Goal: Task Accomplishment & Management: Complete application form

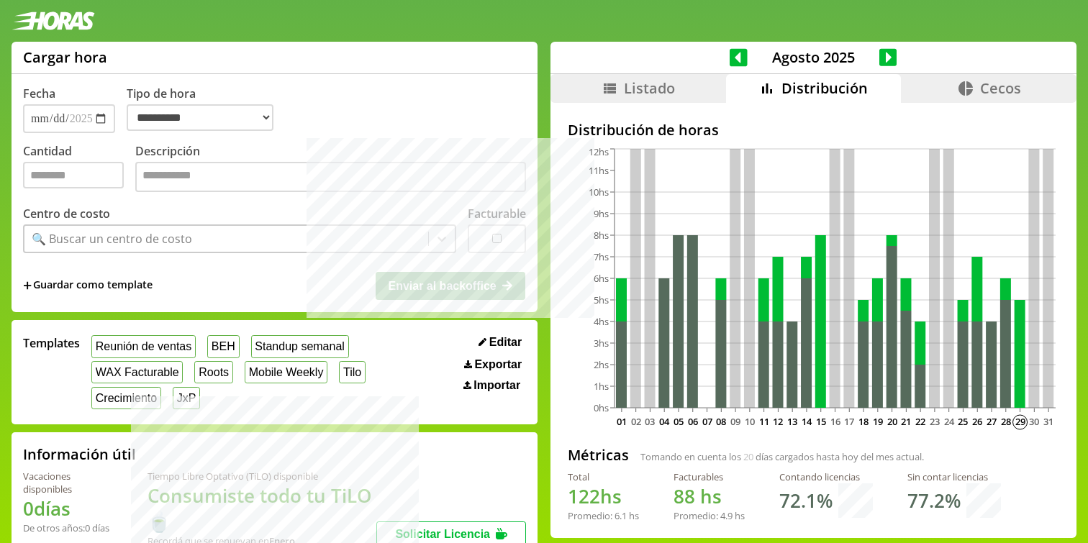
select select "**********"
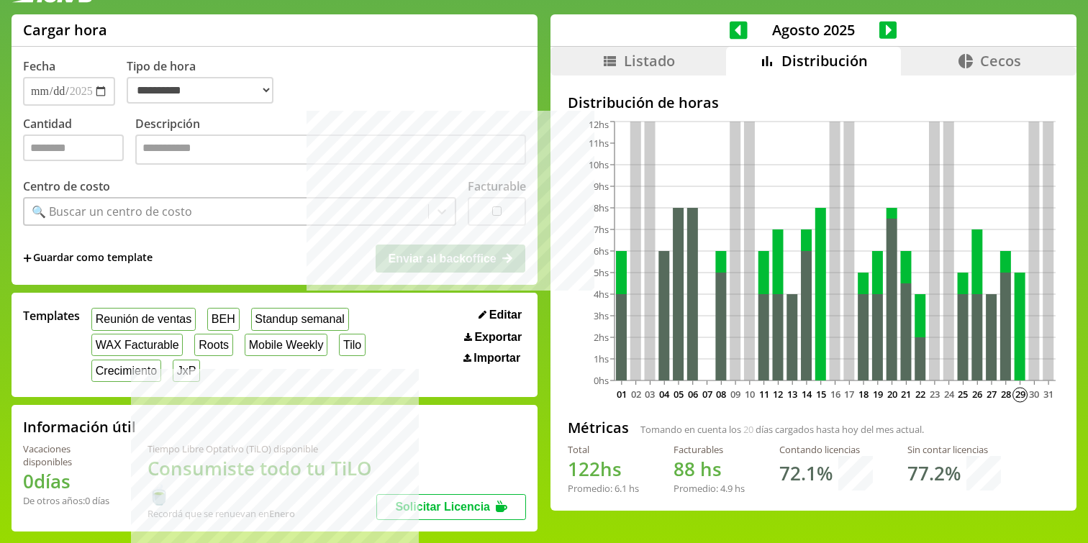
scroll to position [6, 0]
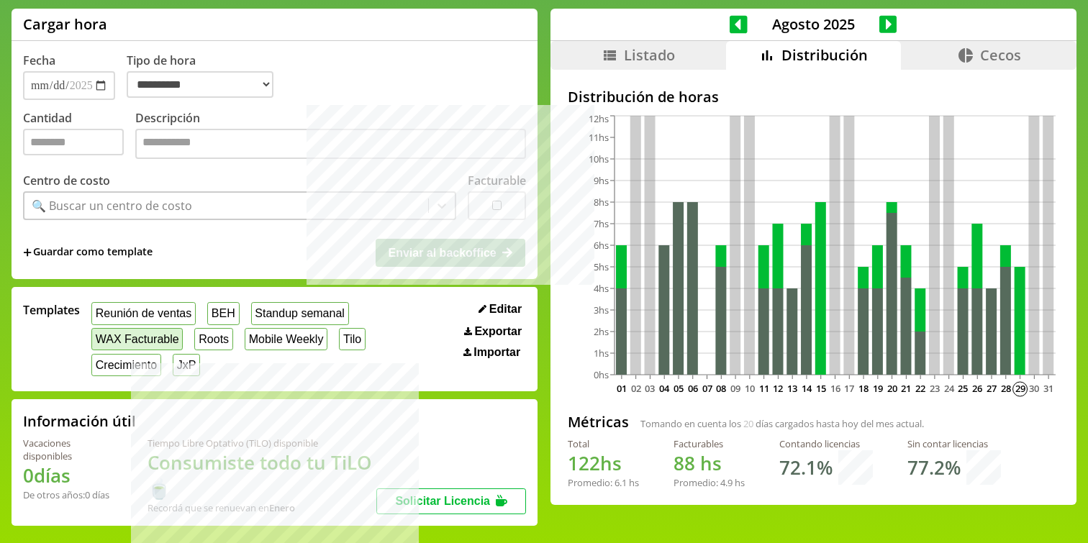
click at [168, 333] on button "WAX Facturable" at bounding box center [136, 339] width 91 height 22
click at [114, 148] on input "Cantidad" at bounding box center [73, 142] width 101 height 27
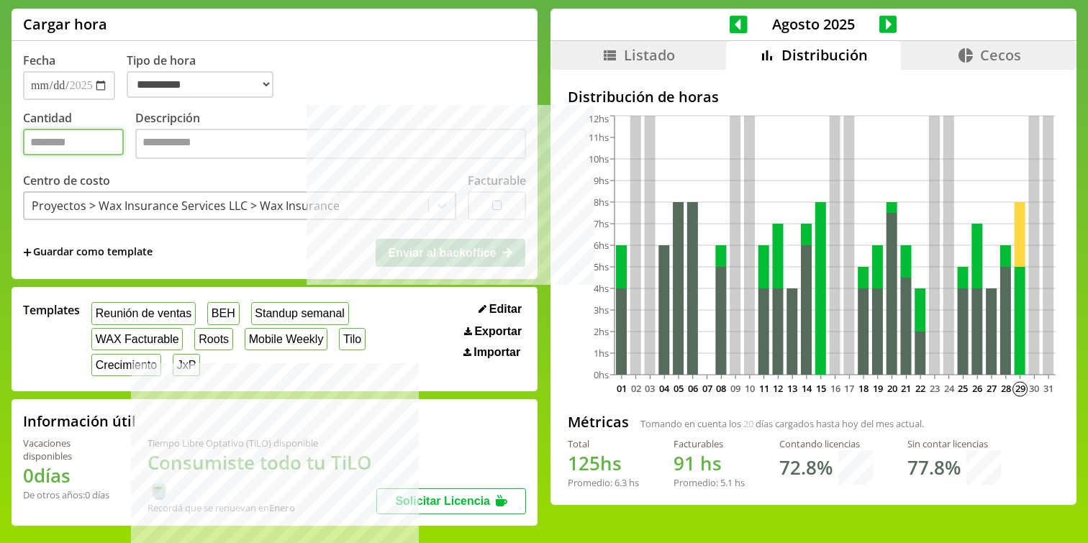
type input "*"
click at [637, 56] on span "Listado" at bounding box center [649, 54] width 51 height 19
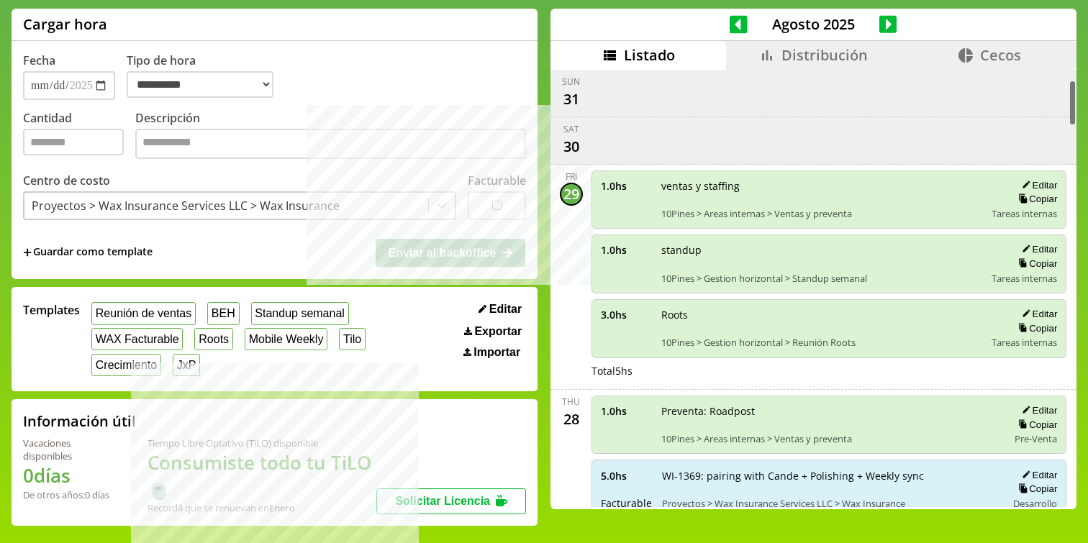
scroll to position [100, 0]
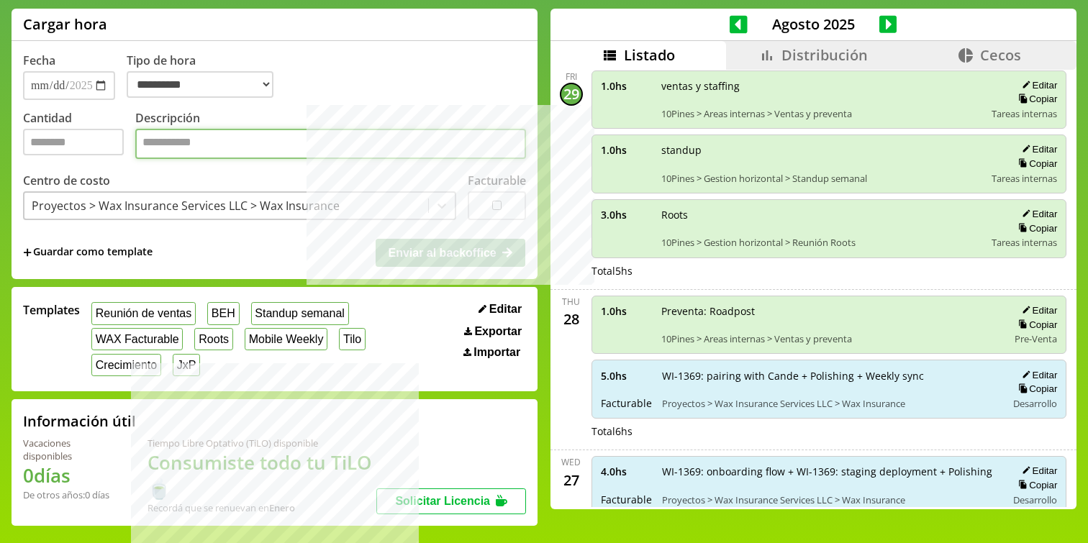
click at [221, 142] on textarea "Descripción" at bounding box center [330, 144] width 391 height 30
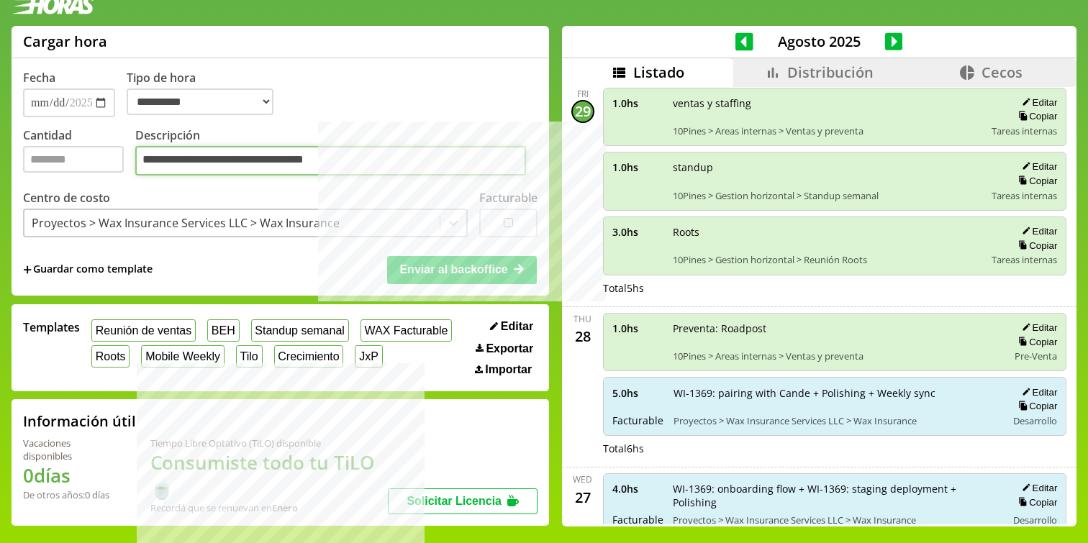
type textarea "**********"
click at [432, 263] on span "Enviar al backoffice" at bounding box center [453, 269] width 108 height 12
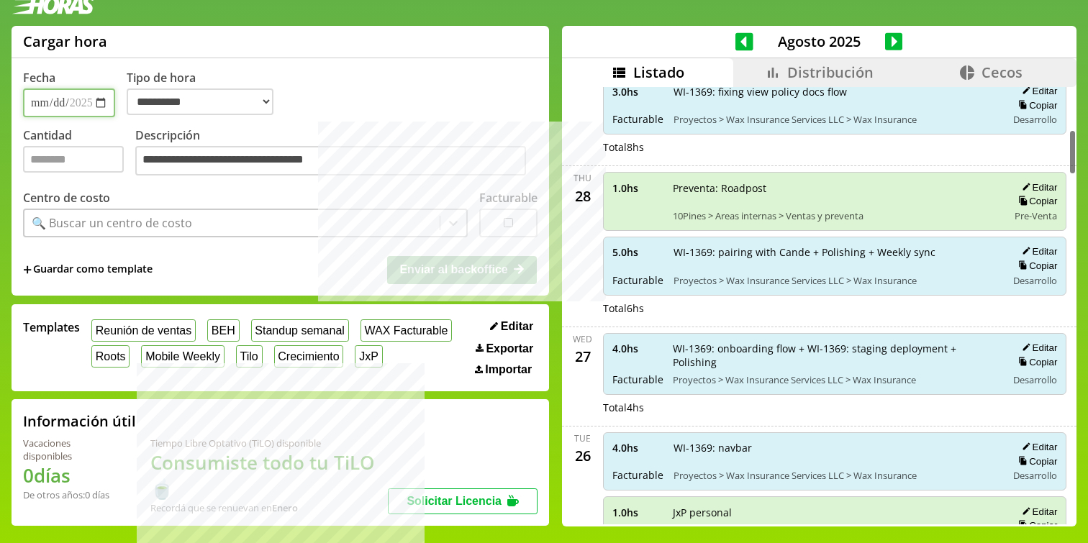
scroll to position [148, 0]
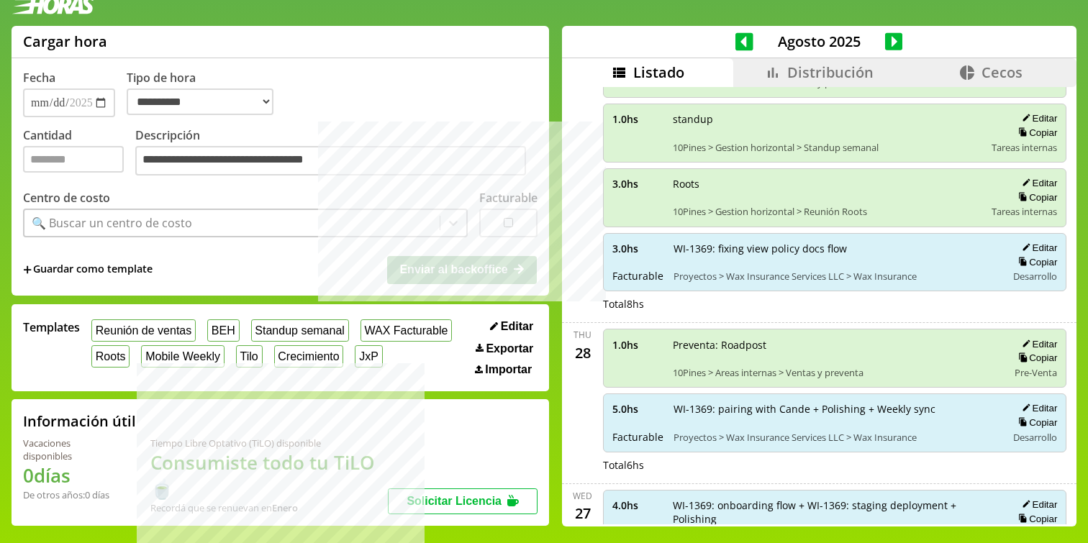
click at [822, 63] on span "Distribución" at bounding box center [830, 72] width 86 height 19
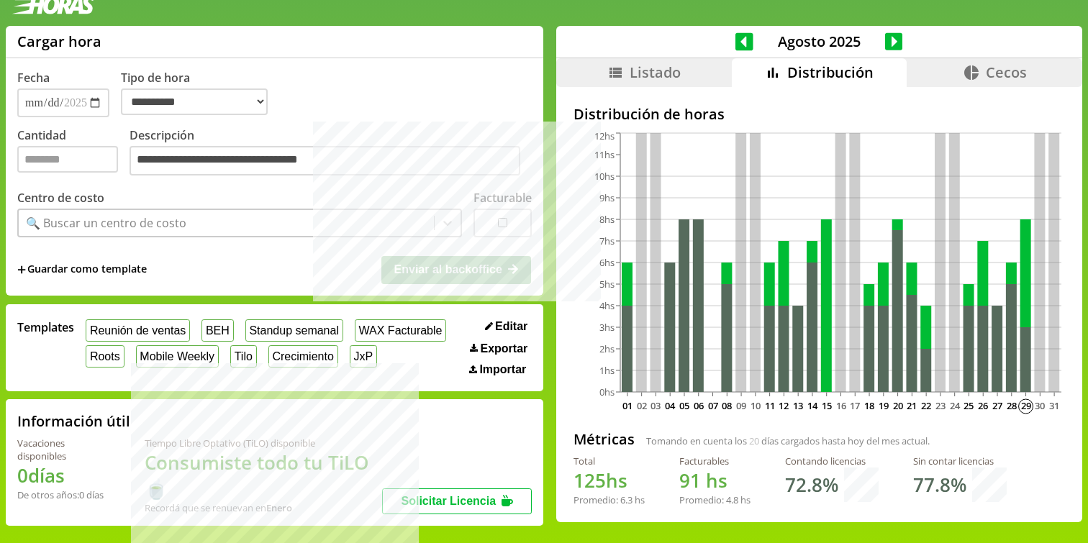
click at [634, 63] on span "Listado" at bounding box center [654, 72] width 51 height 19
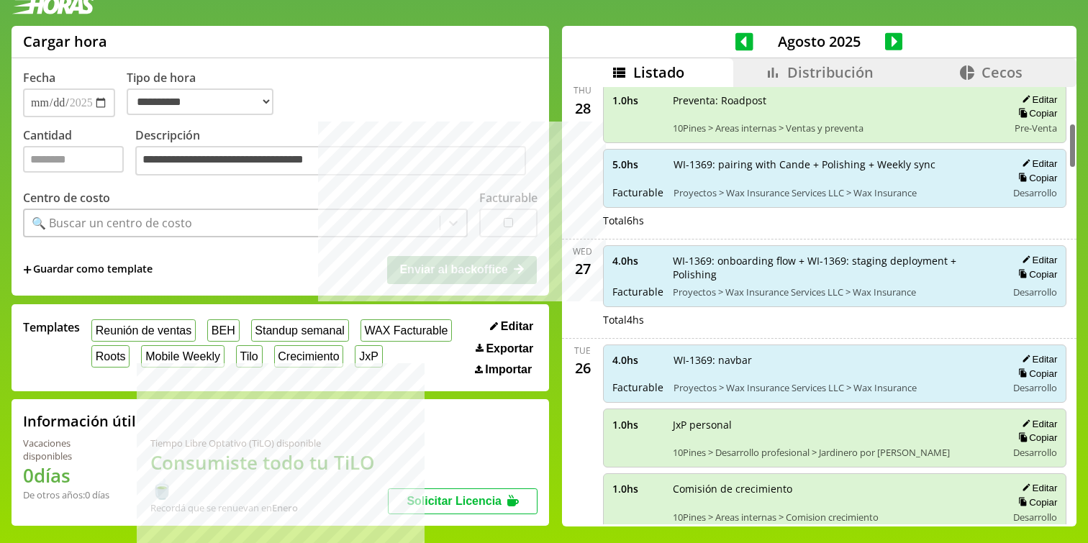
scroll to position [0, 0]
